Goal: Navigation & Orientation: Find specific page/section

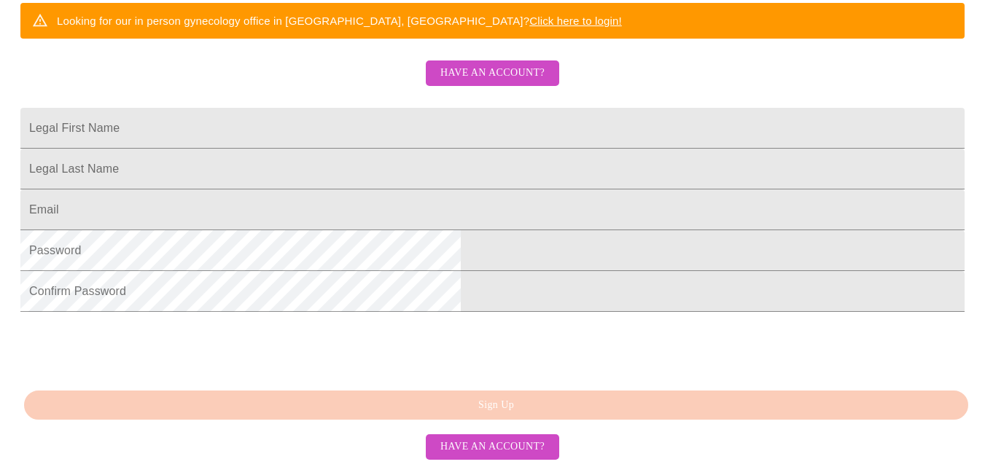
scroll to position [370, 0]
click at [467, 66] on span "Have an account?" at bounding box center [492, 73] width 104 height 18
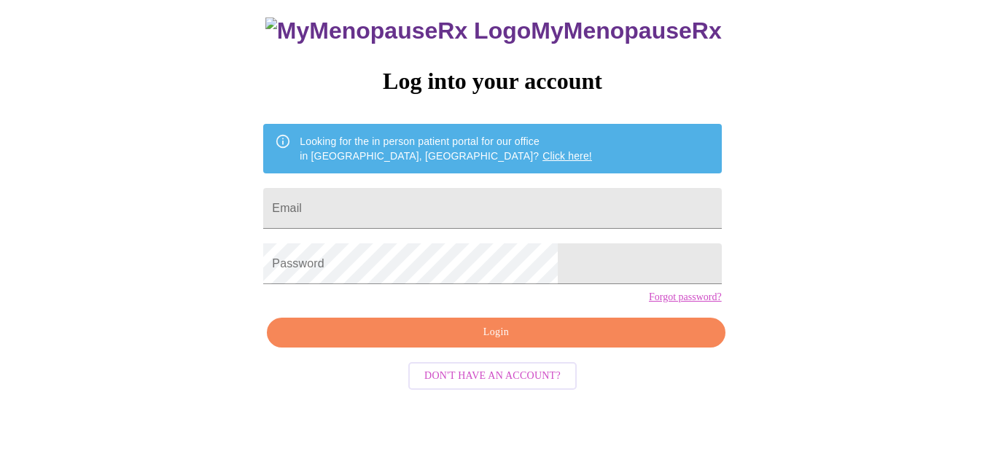
scroll to position [61, 0]
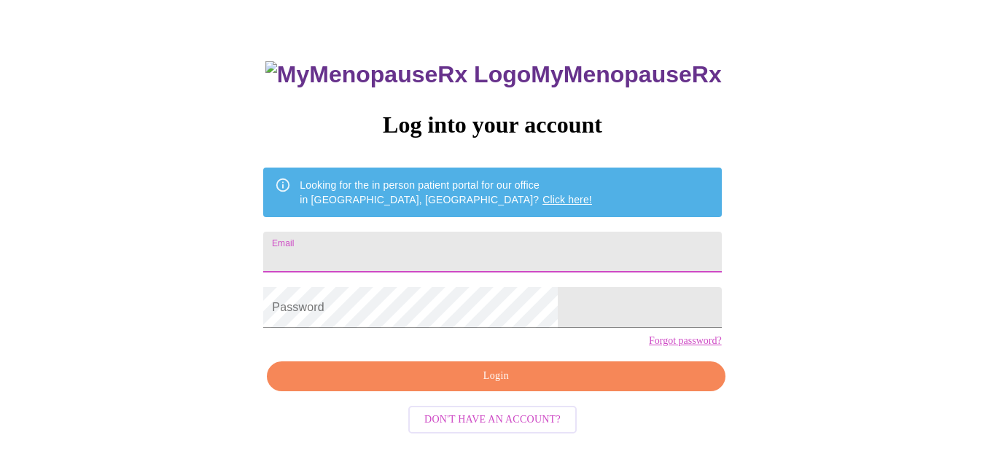
click at [426, 240] on input "Email" at bounding box center [492, 252] width 458 height 41
type input "[EMAIL_ADDRESS][DOMAIN_NAME]"
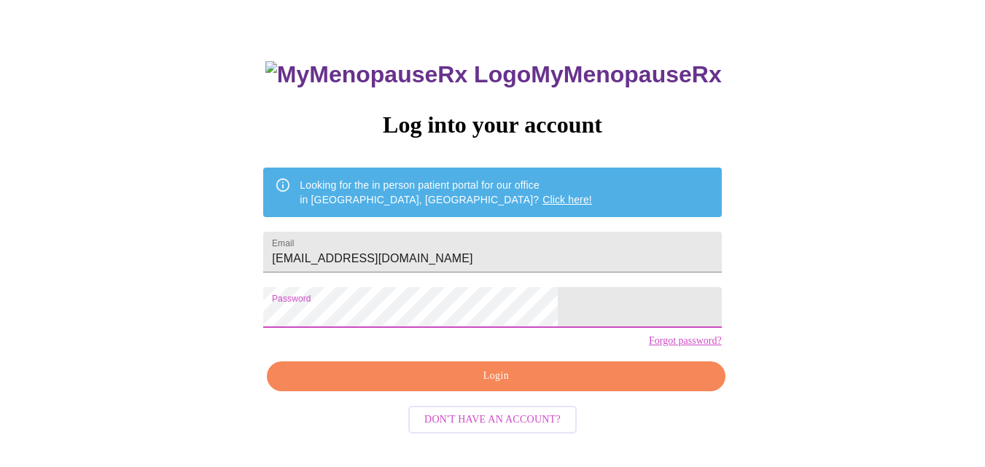
click at [542, 386] on span "Login" at bounding box center [495, 376] width 424 height 18
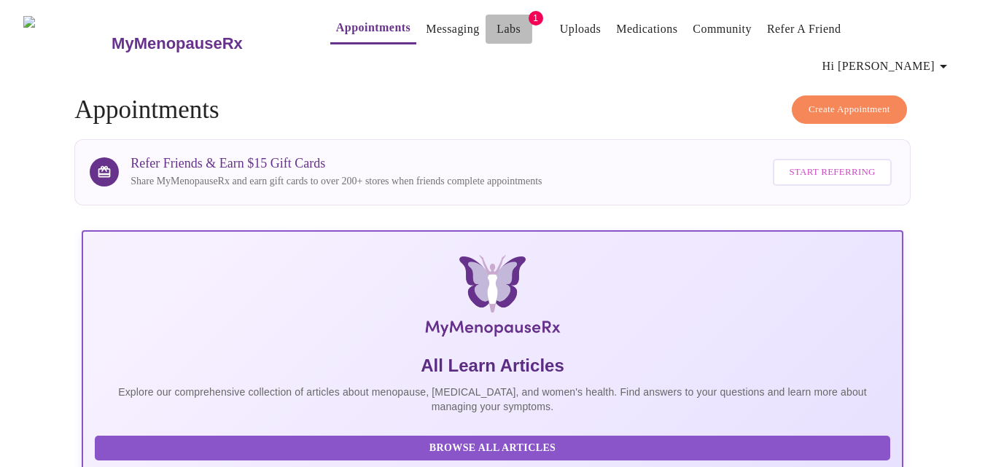
click at [496, 28] on link "Labs" at bounding box center [508, 29] width 24 height 20
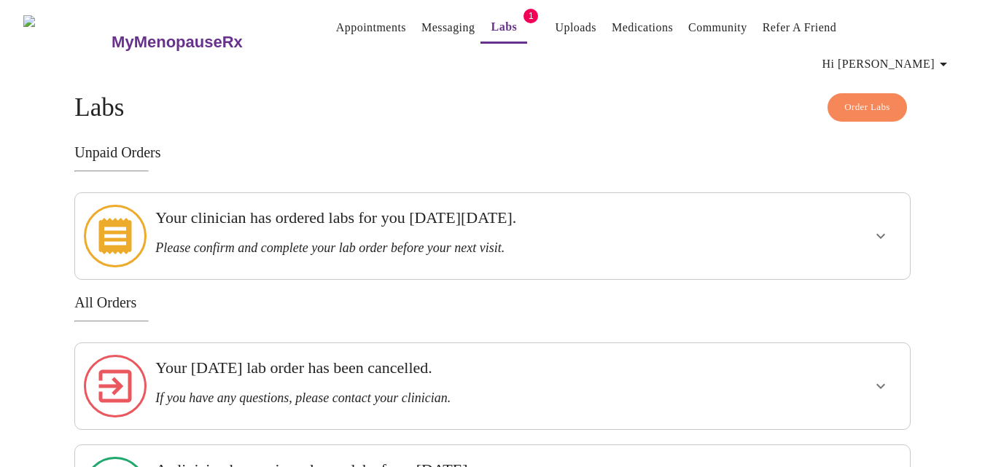
click at [336, 35] on link "Appointments" at bounding box center [371, 27] width 70 height 20
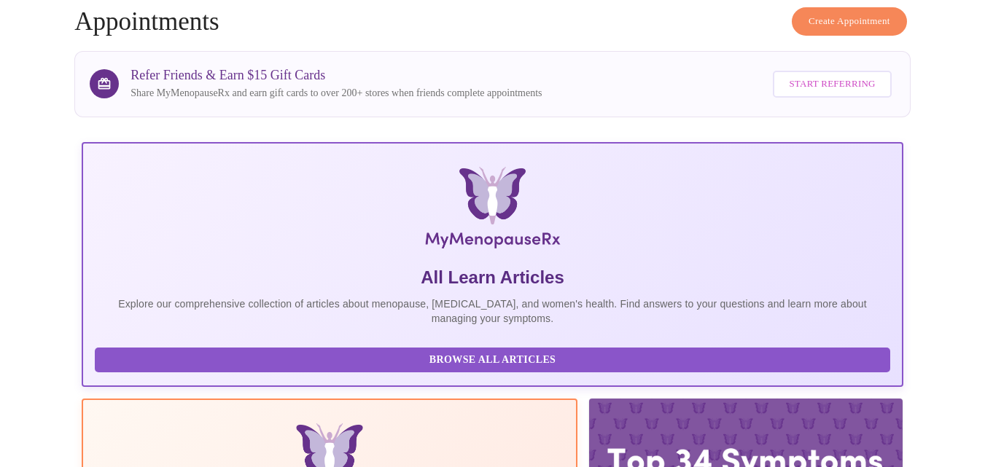
scroll to position [510, 0]
